Goal: Transaction & Acquisition: Download file/media

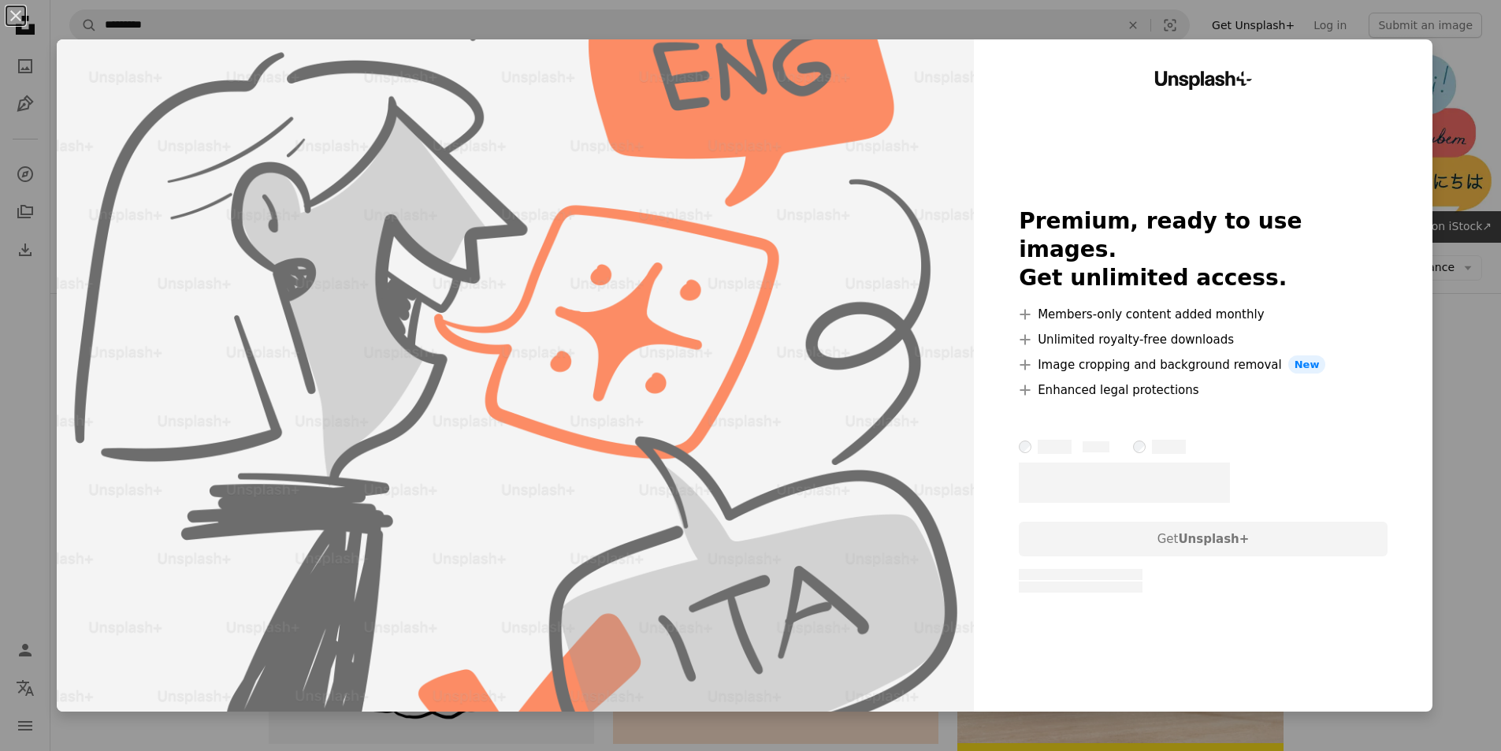
scroll to position [2127, 0]
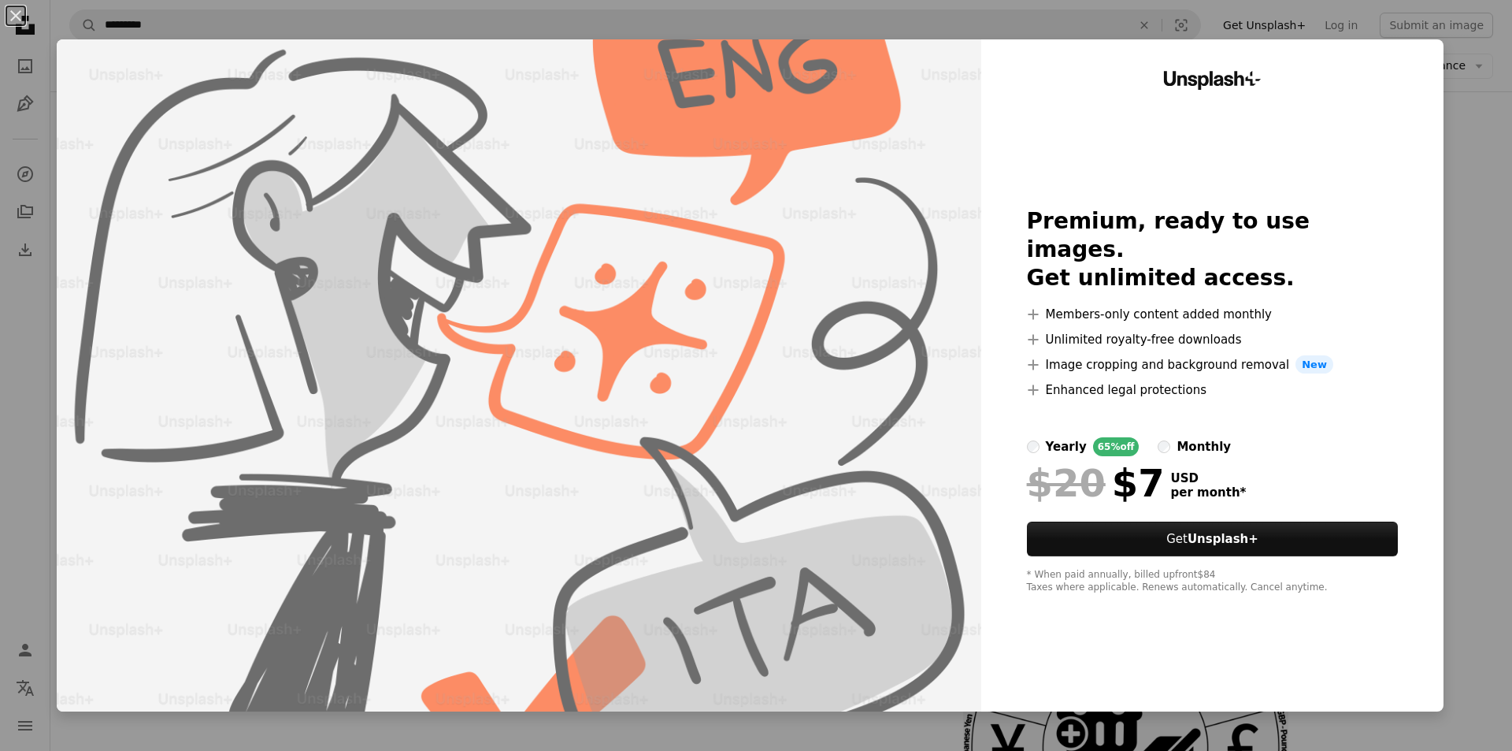
click at [1469, 308] on div "An X shape Unsplash+ Premium, ready to use images. Get unlimited access. A plus…" at bounding box center [756, 375] width 1512 height 751
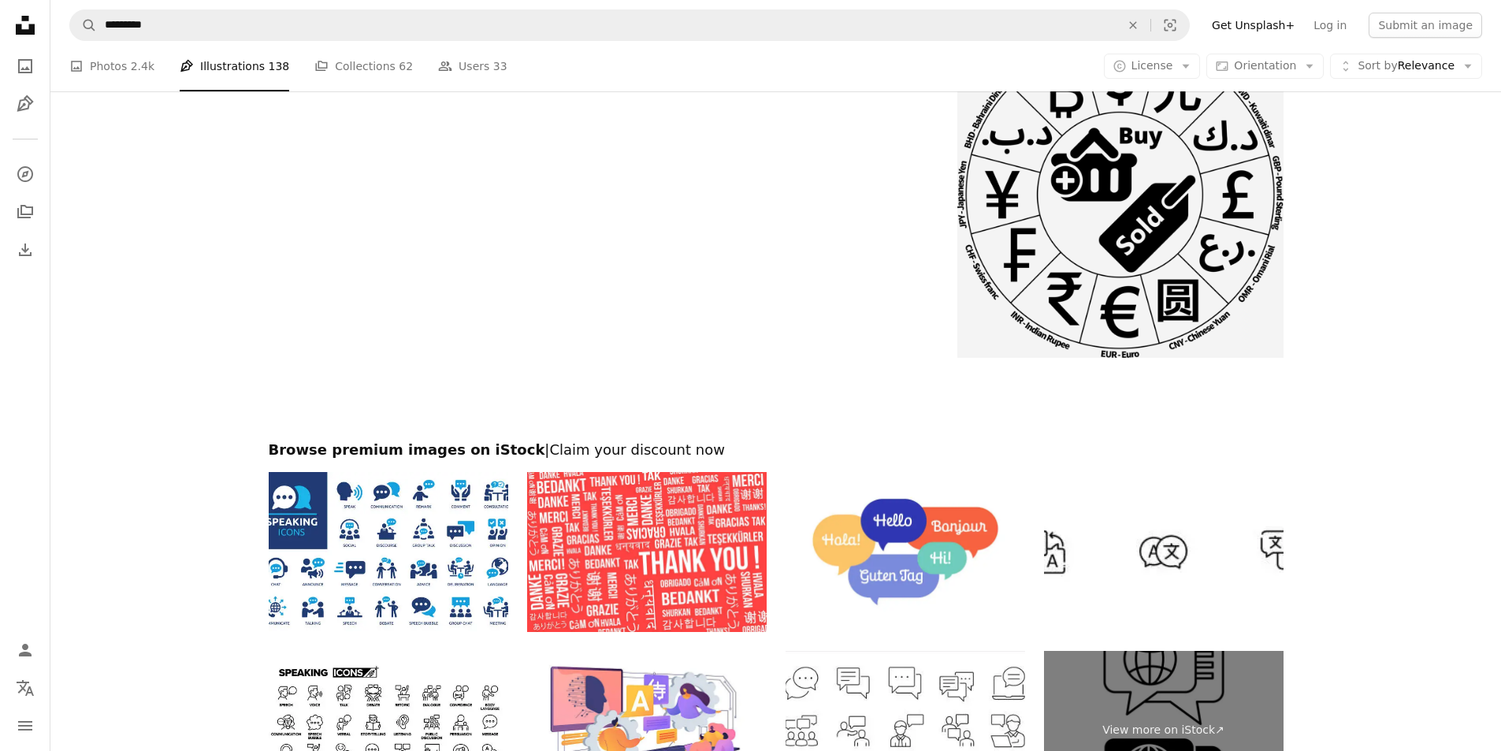
scroll to position [3032, 0]
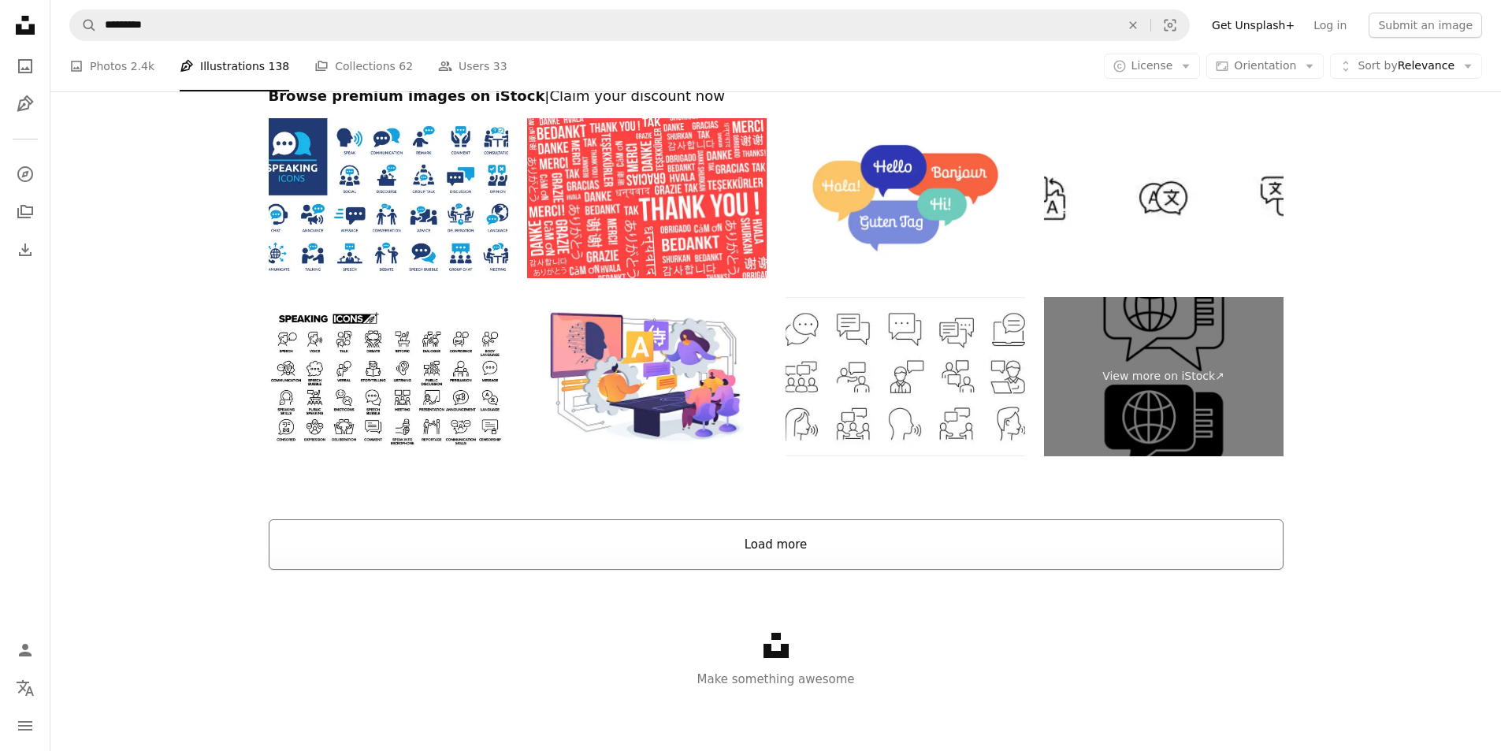
click at [788, 544] on button "Load more" at bounding box center [776, 544] width 1015 height 50
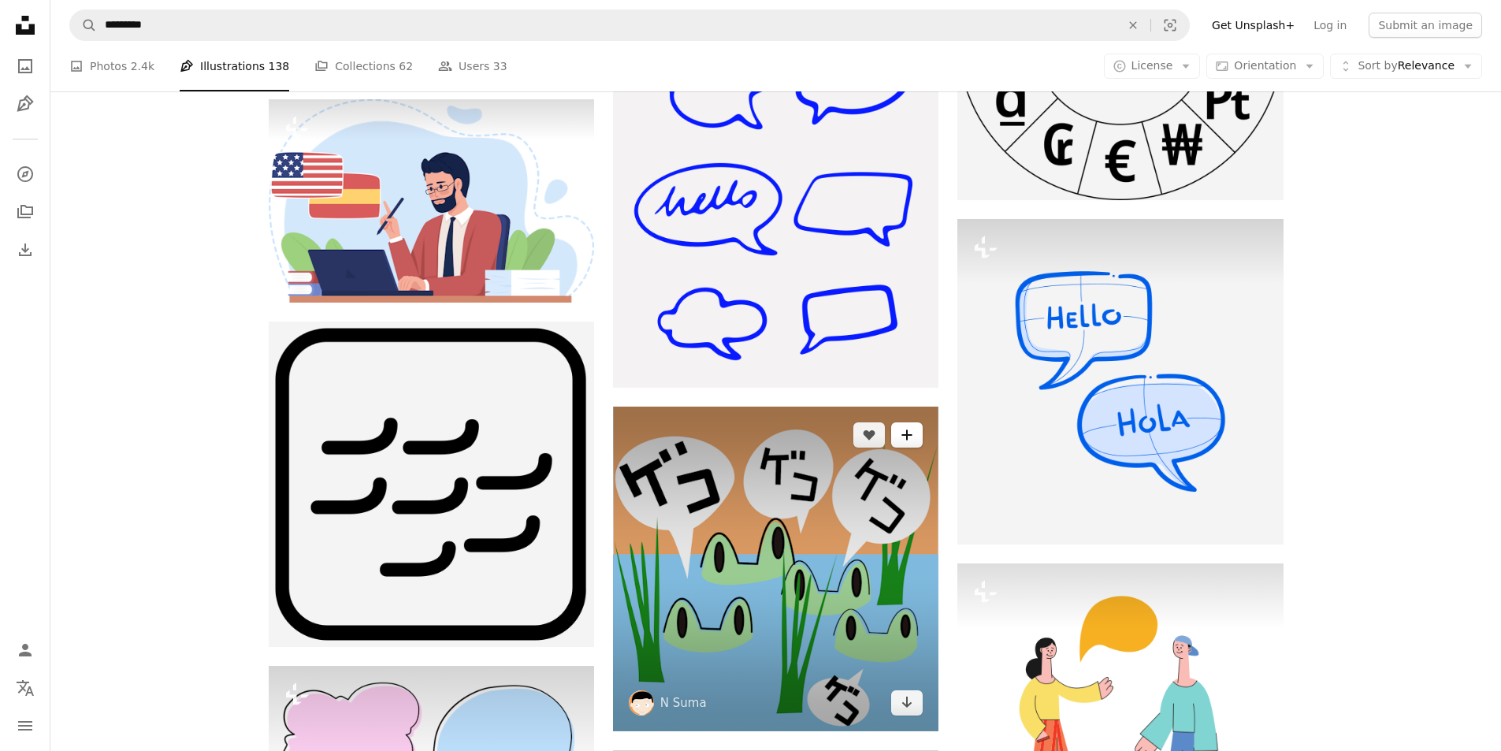
scroll to position [4450, 0]
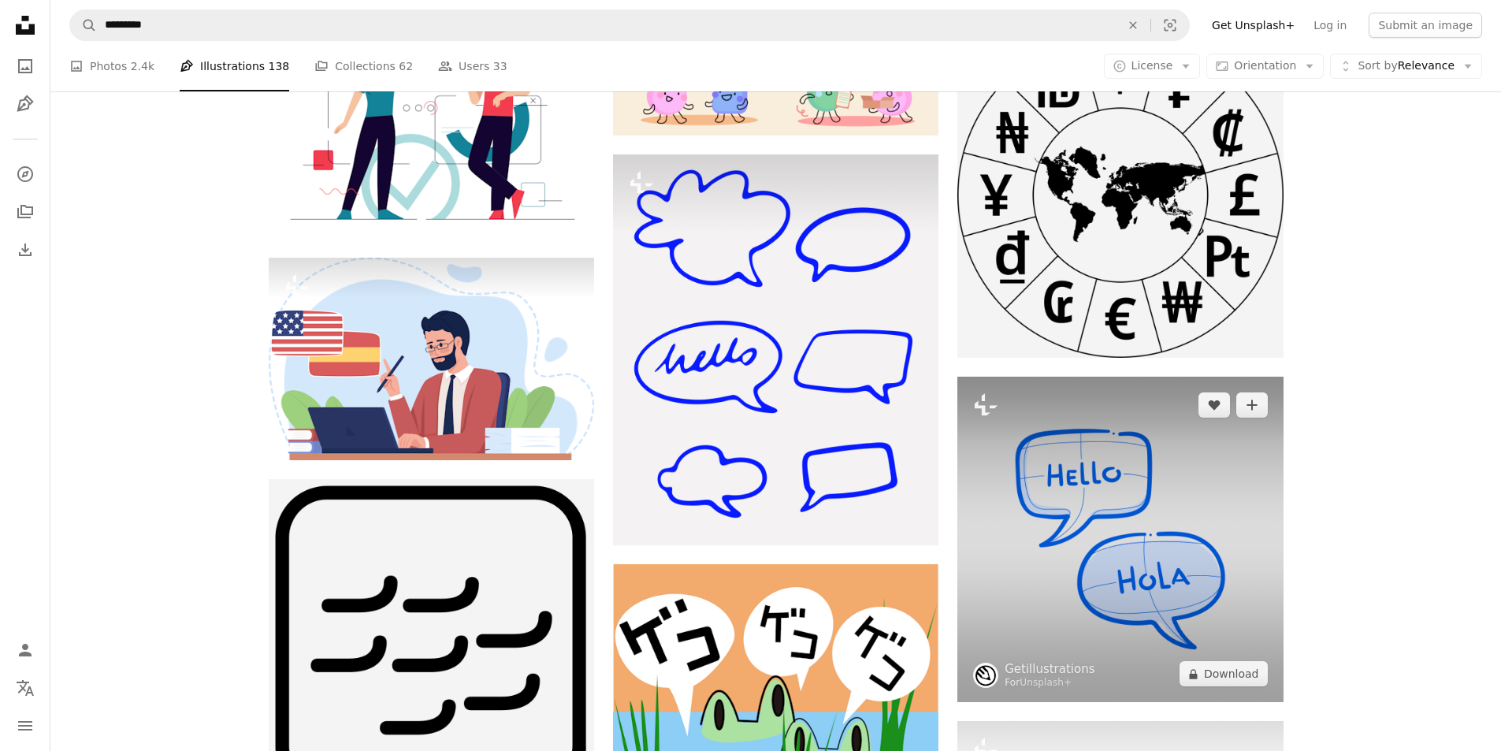
drag, startPoint x: 1245, startPoint y: 670, endPoint x: 1333, endPoint y: 596, distance: 114.6
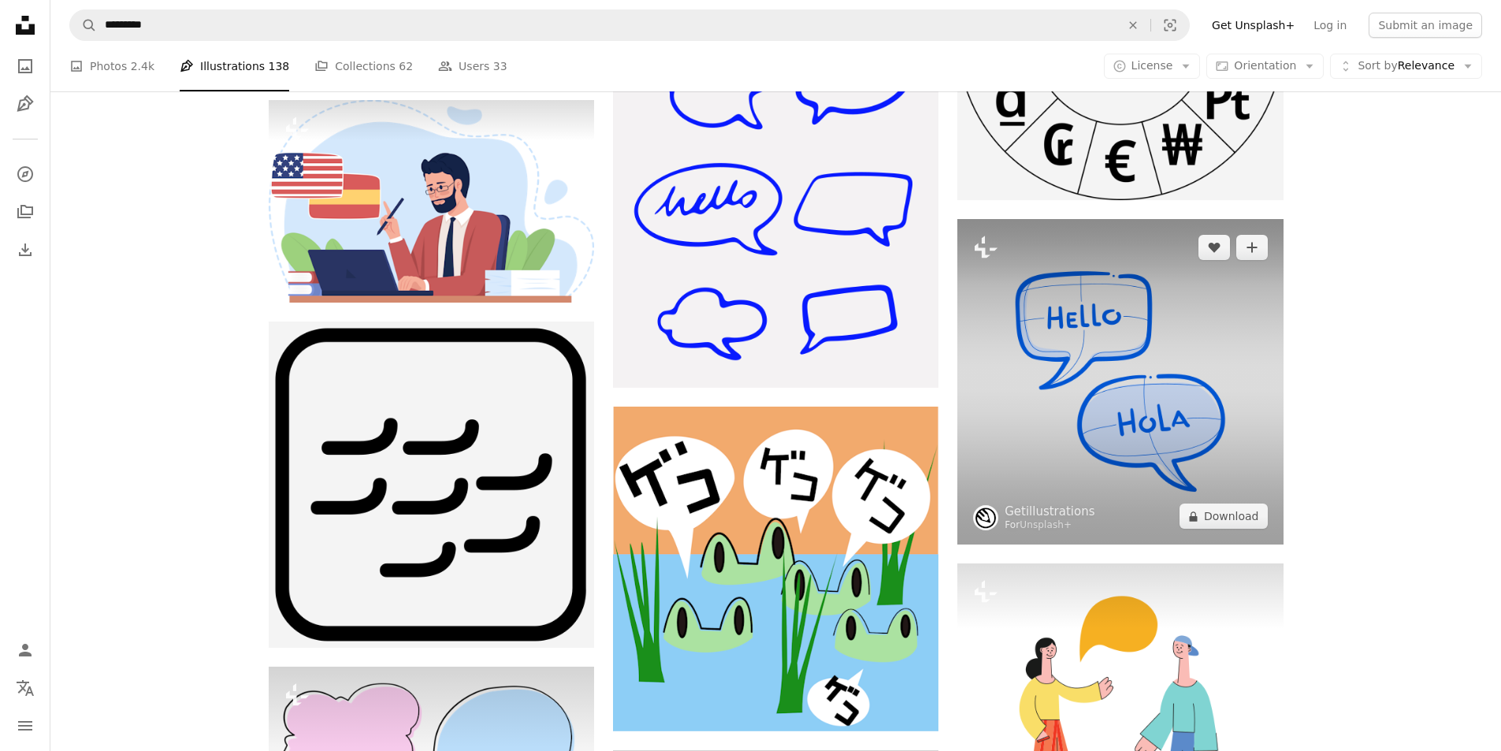
scroll to position [4292, 0]
